Goal: Task Accomplishment & Management: Manage account settings

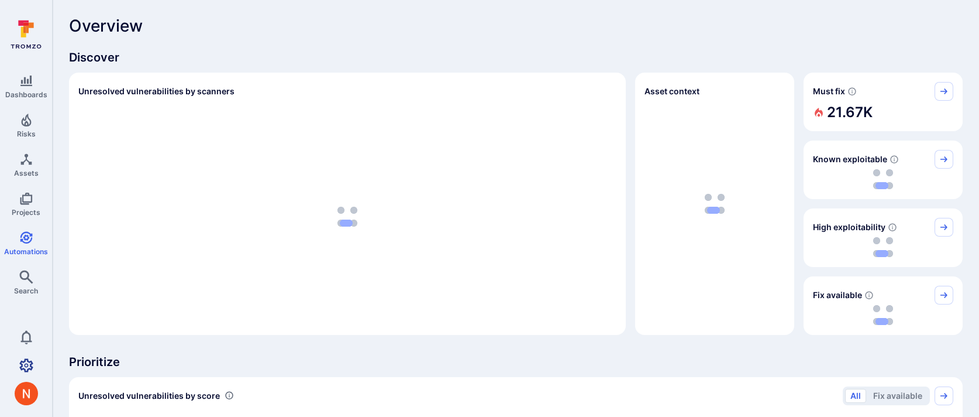
click at [22, 365] on icon "Settings" at bounding box center [26, 364] width 14 height 13
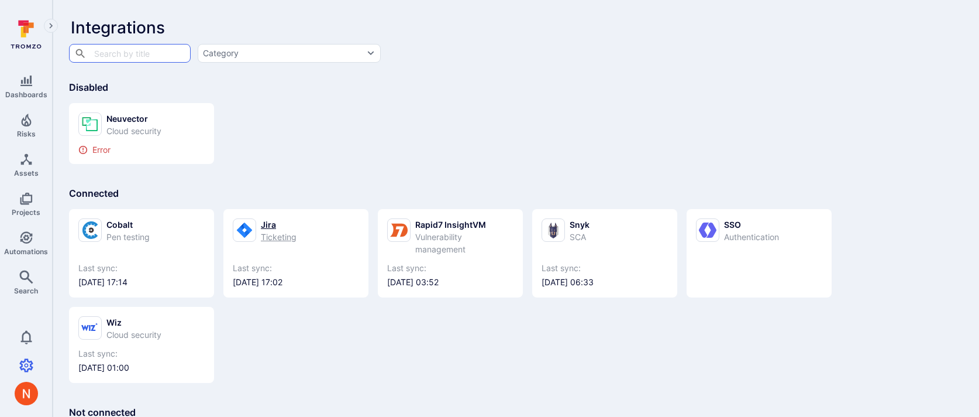
click at [262, 241] on div "Ticketing" at bounding box center [279, 237] width 36 height 12
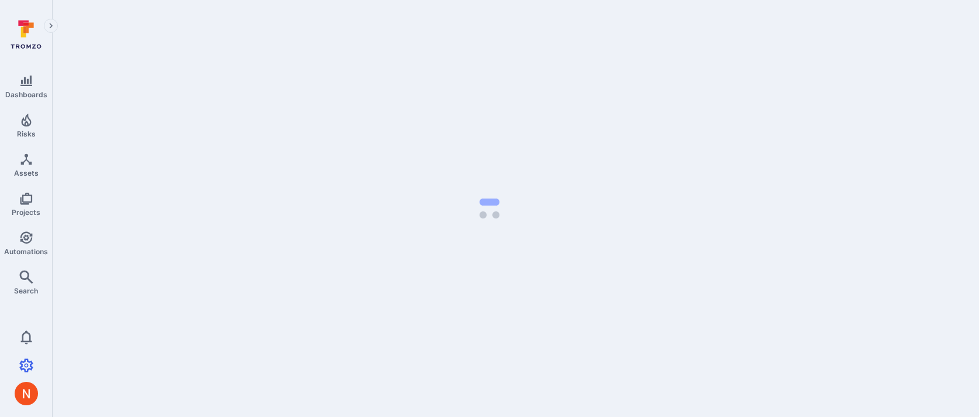
select select "25"
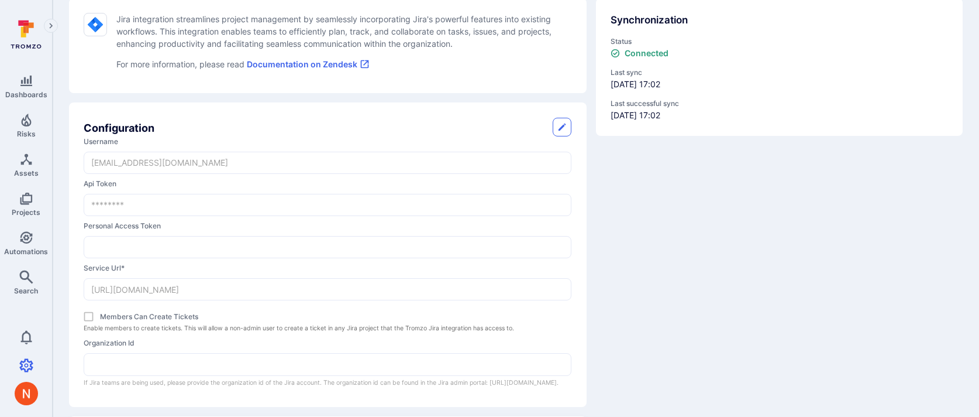
scroll to position [109, 0]
